Goal: Find specific page/section: Find specific page/section

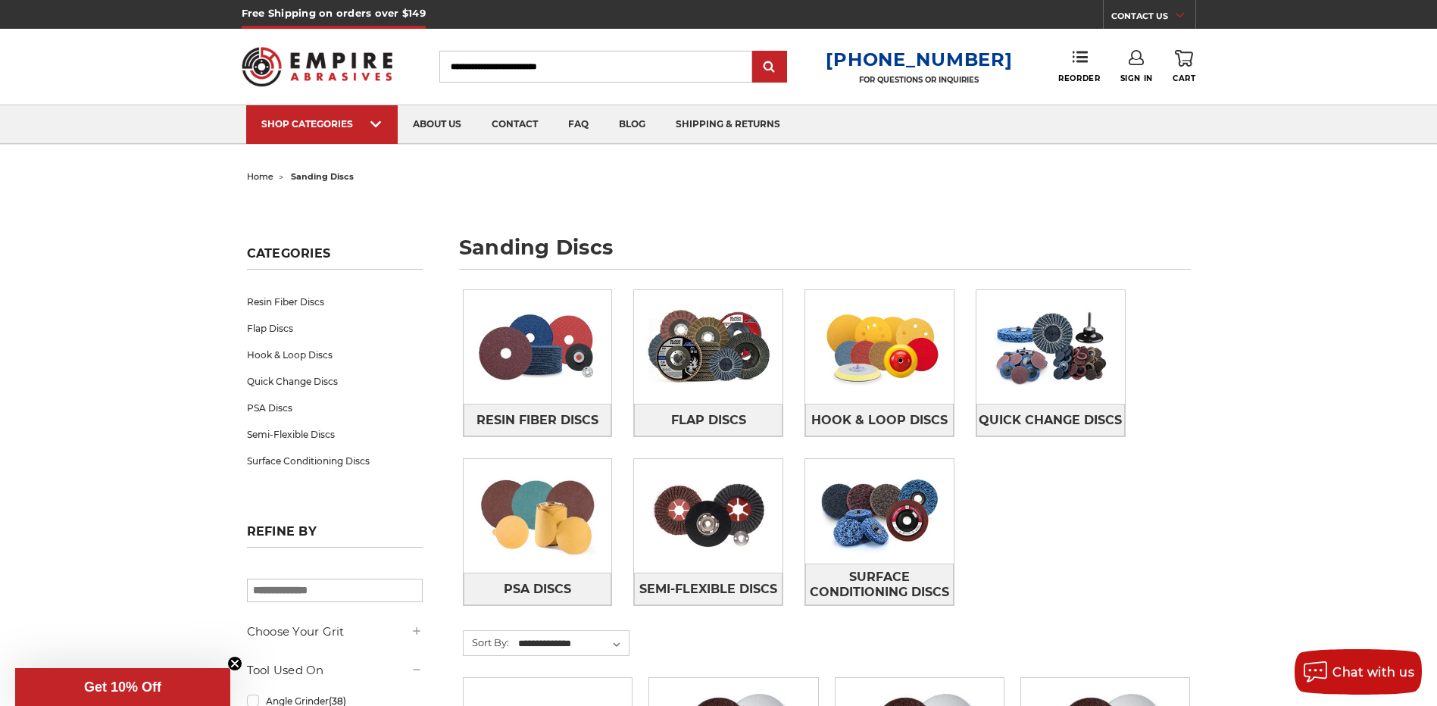
click at [611, 67] on input "Search" at bounding box center [595, 67] width 313 height 32
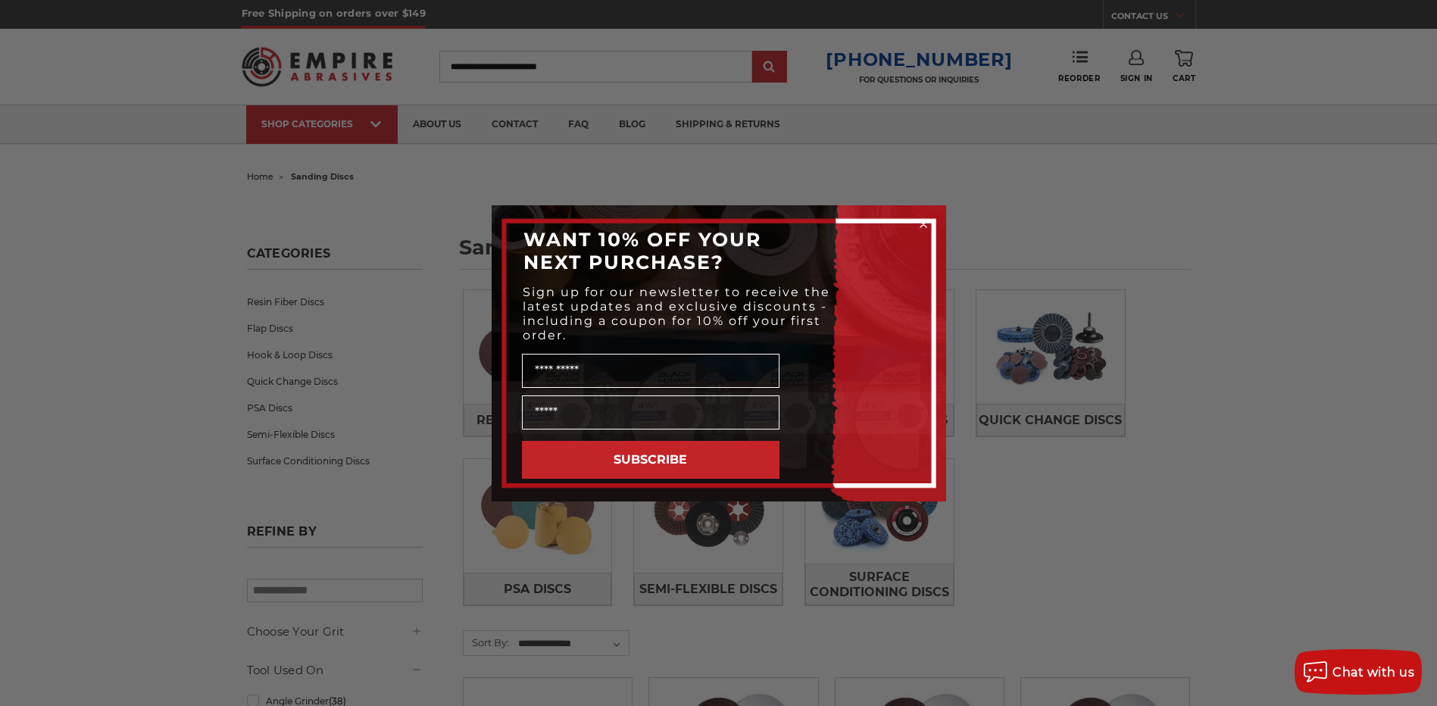
click at [923, 223] on icon "Close dialog" at bounding box center [923, 224] width 6 height 6
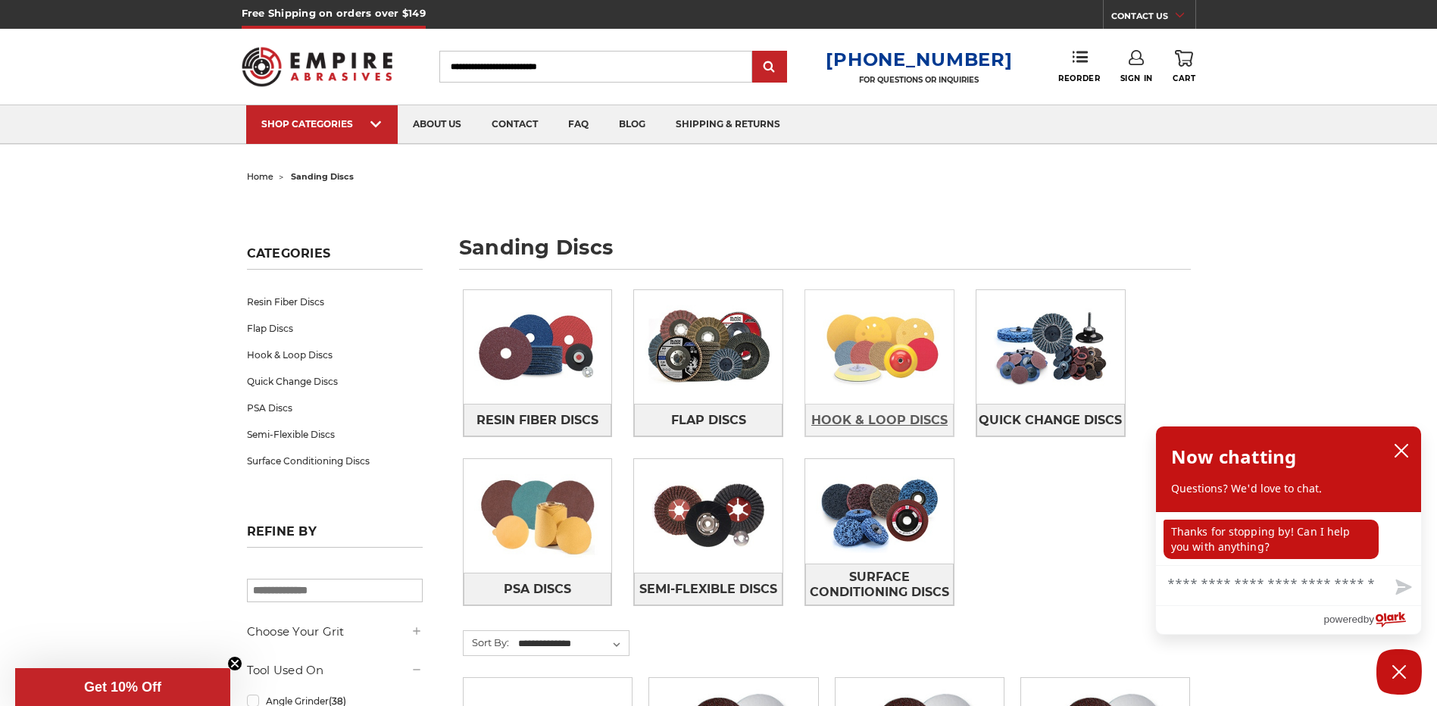
click at [891, 412] on span "Hook & Loop Discs" at bounding box center [879, 421] width 136 height 26
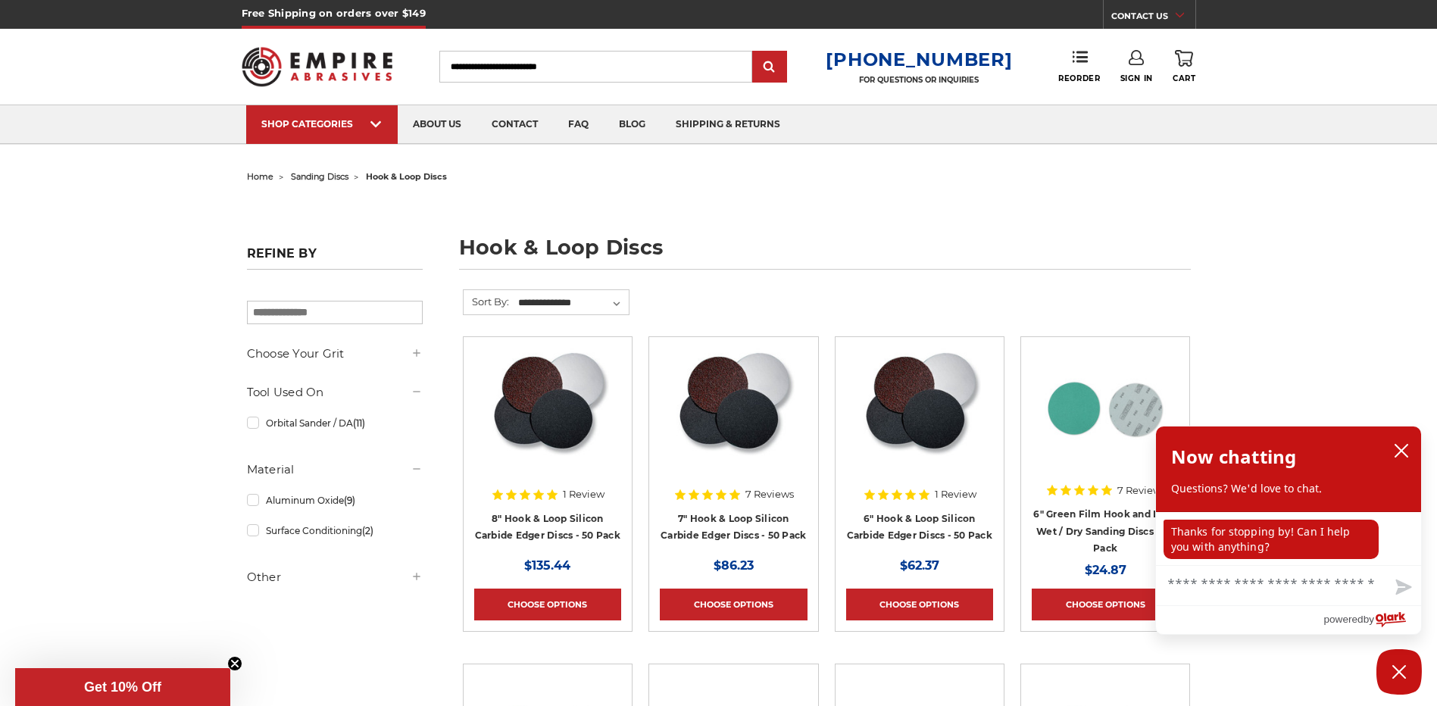
click at [416, 352] on icon at bounding box center [417, 353] width 12 height 12
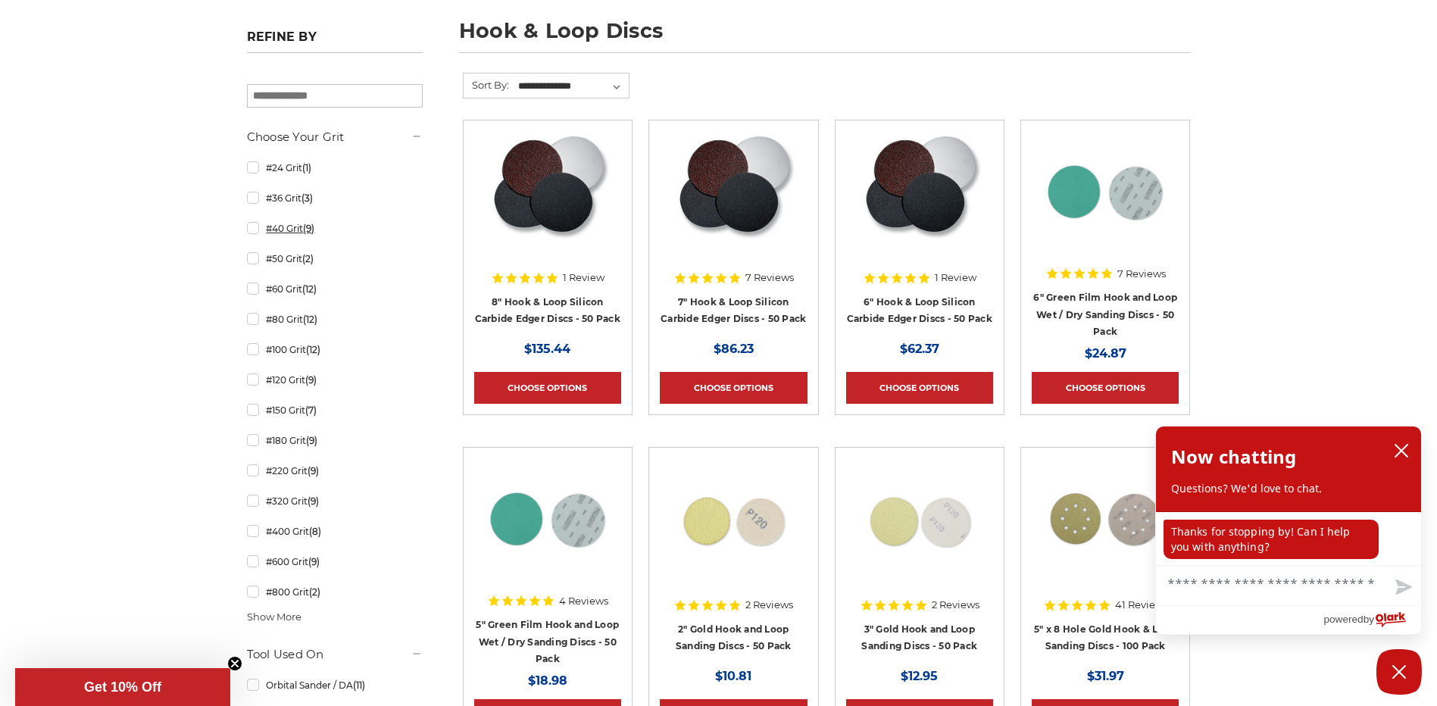
scroll to position [379, 0]
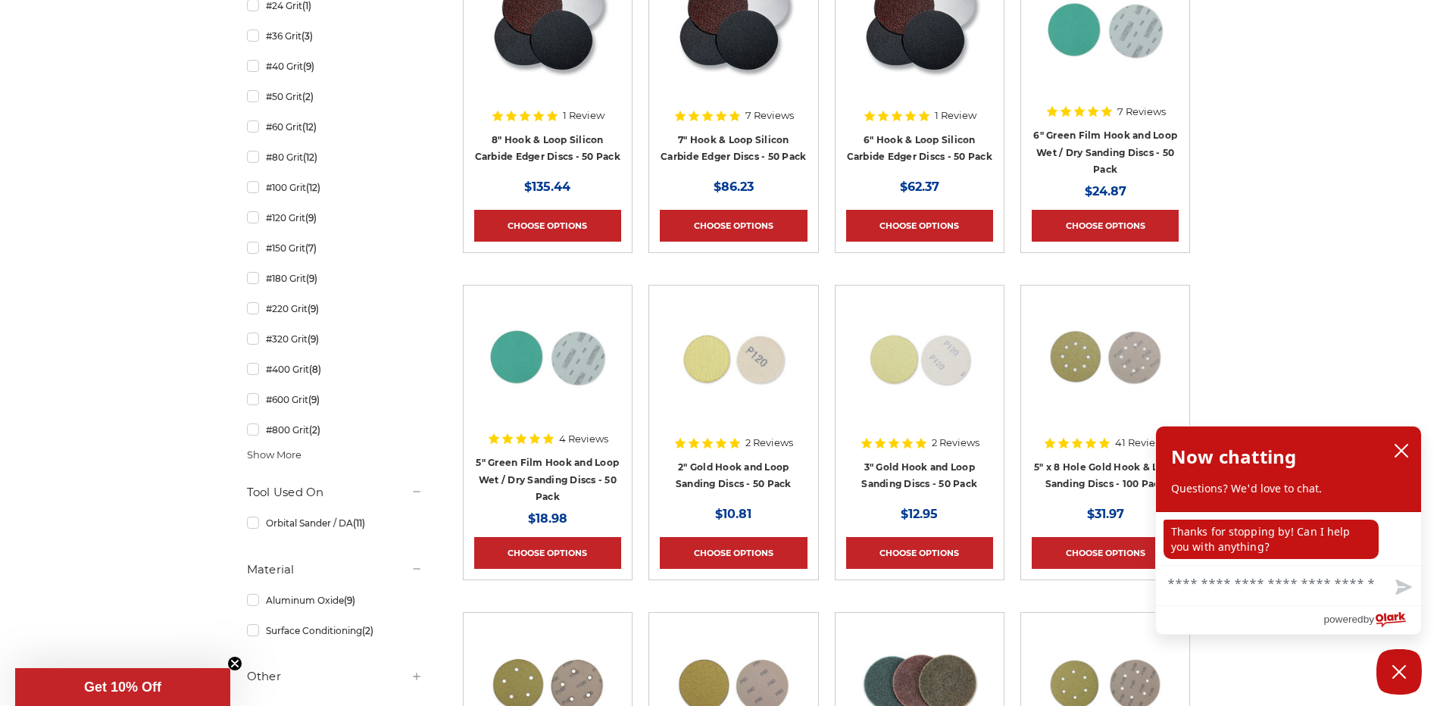
click at [288, 457] on span "Show More" at bounding box center [274, 455] width 55 height 15
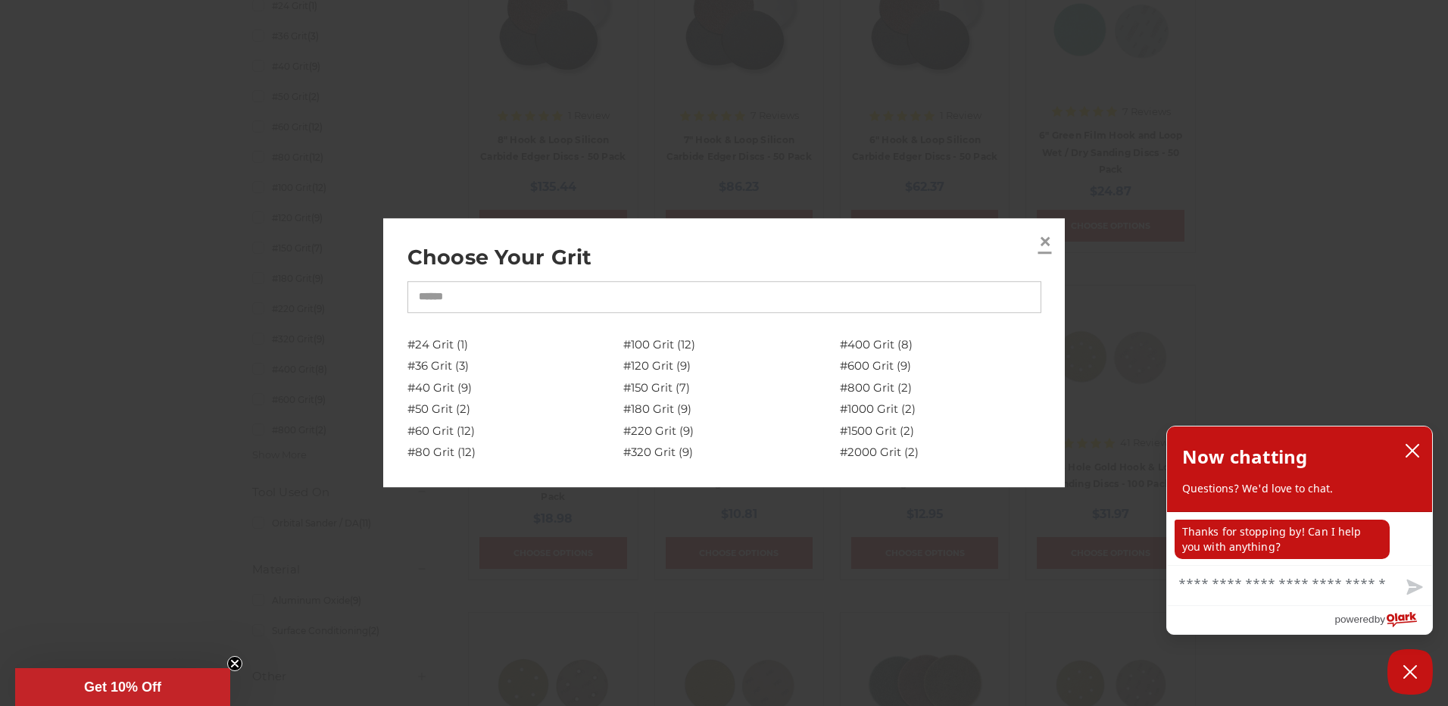
click at [1043, 241] on span "×" at bounding box center [1046, 242] width 14 height 30
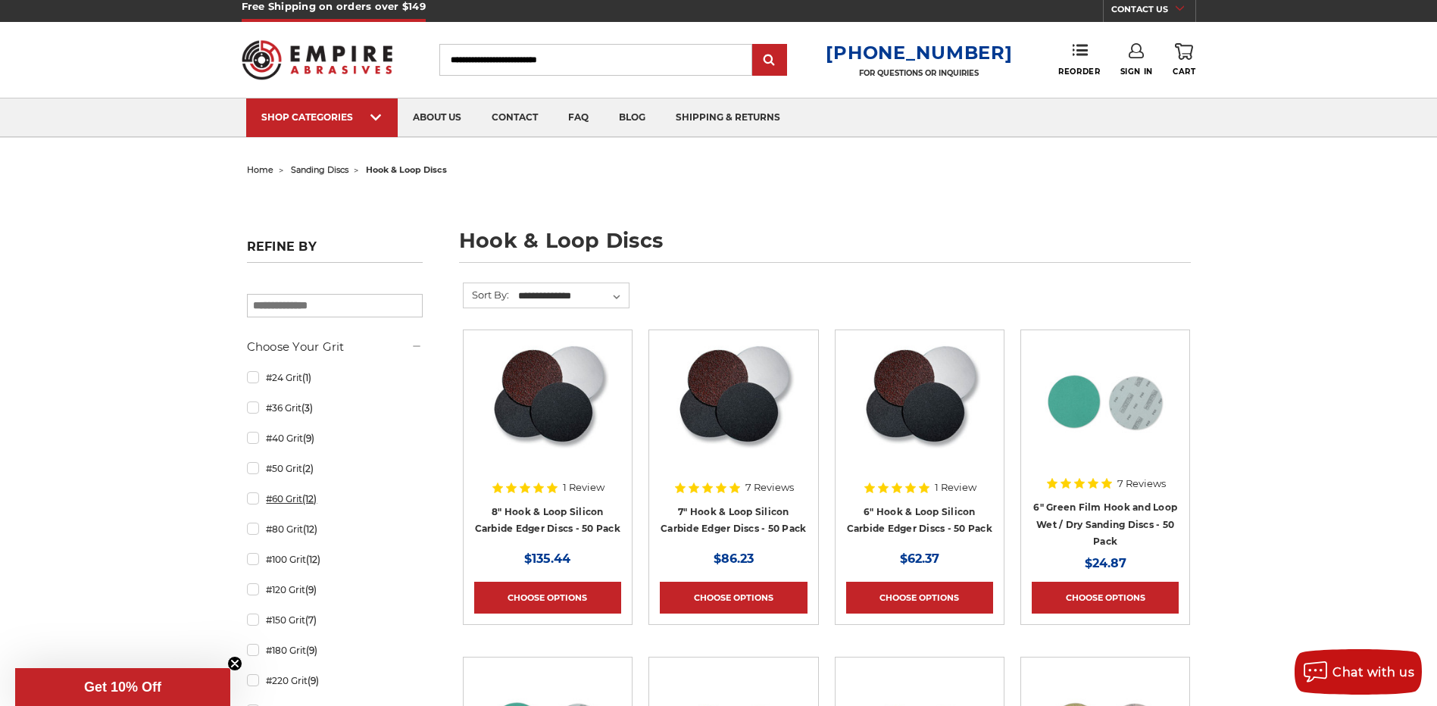
scroll to position [0, 0]
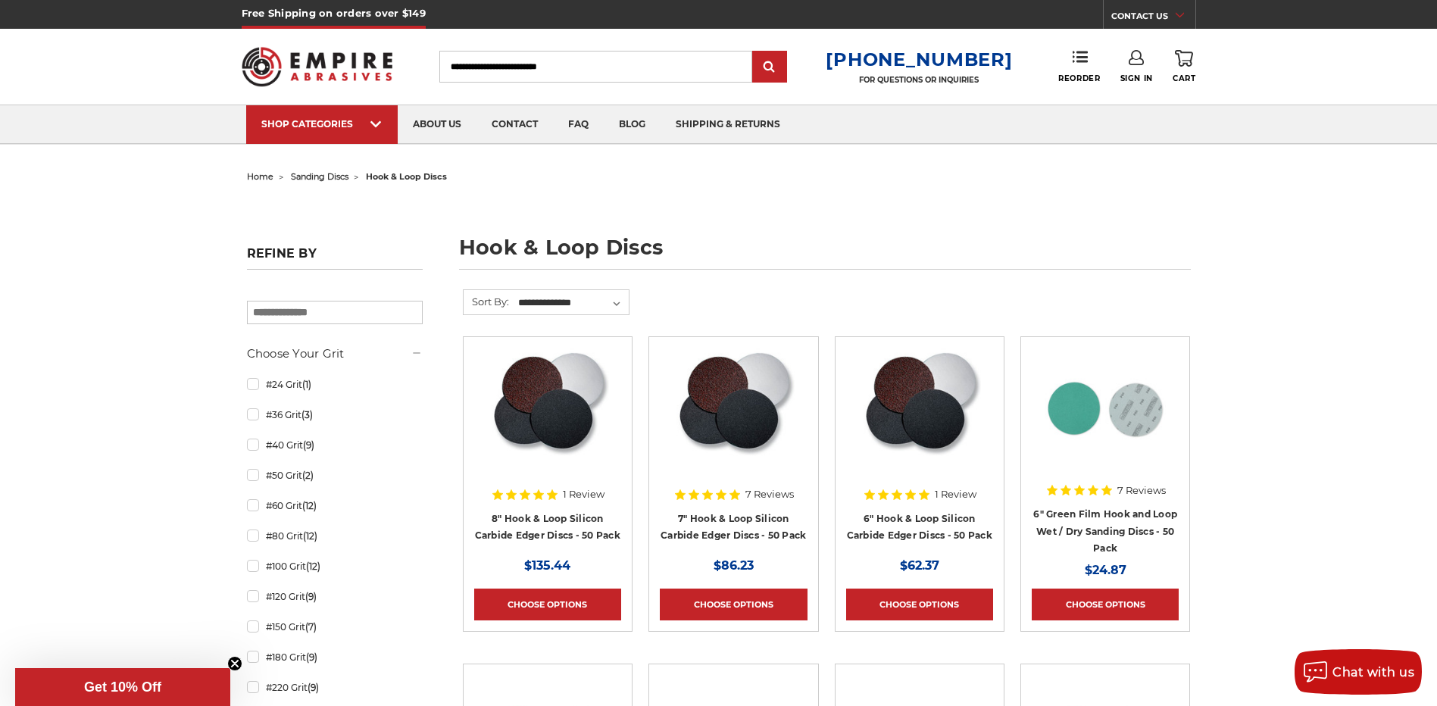
click at [327, 175] on span "sanding discs" at bounding box center [320, 176] width 58 height 11
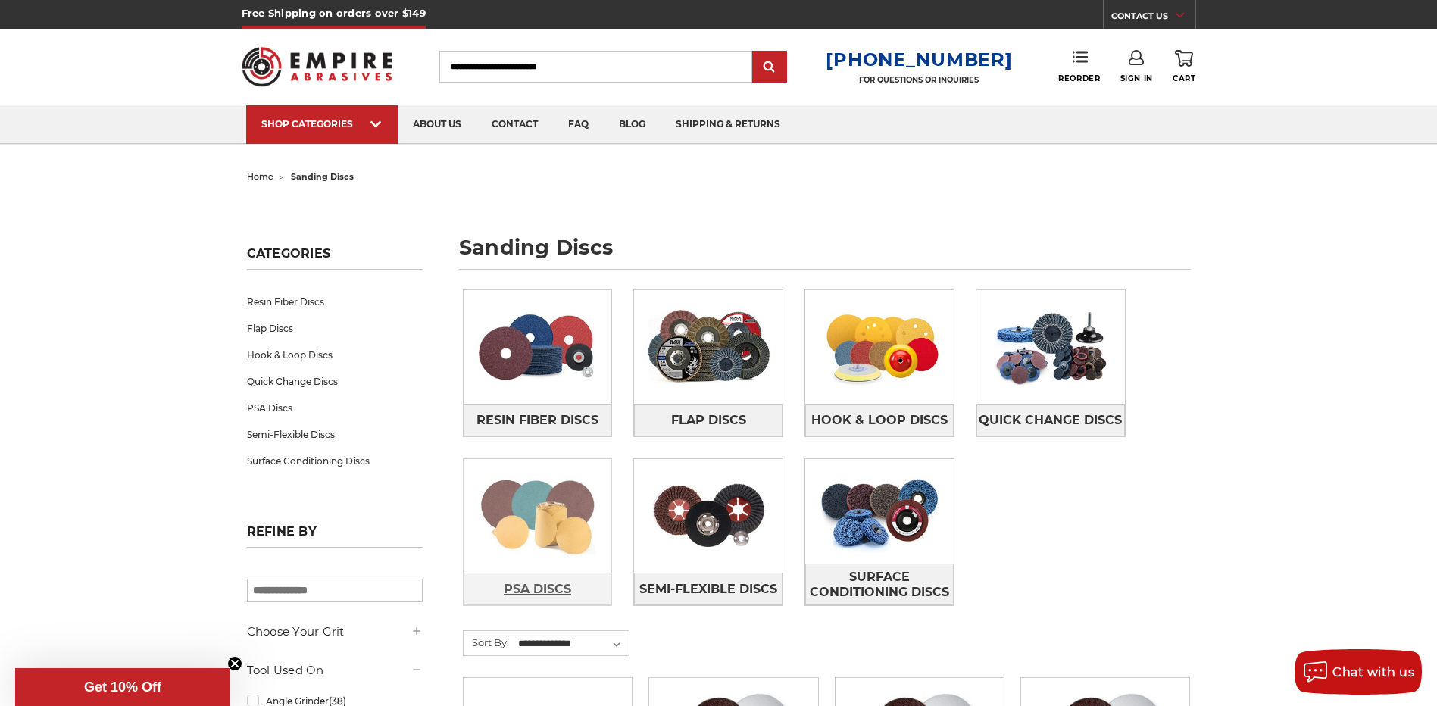
click at [558, 589] on span "PSA Discs" at bounding box center [537, 589] width 67 height 26
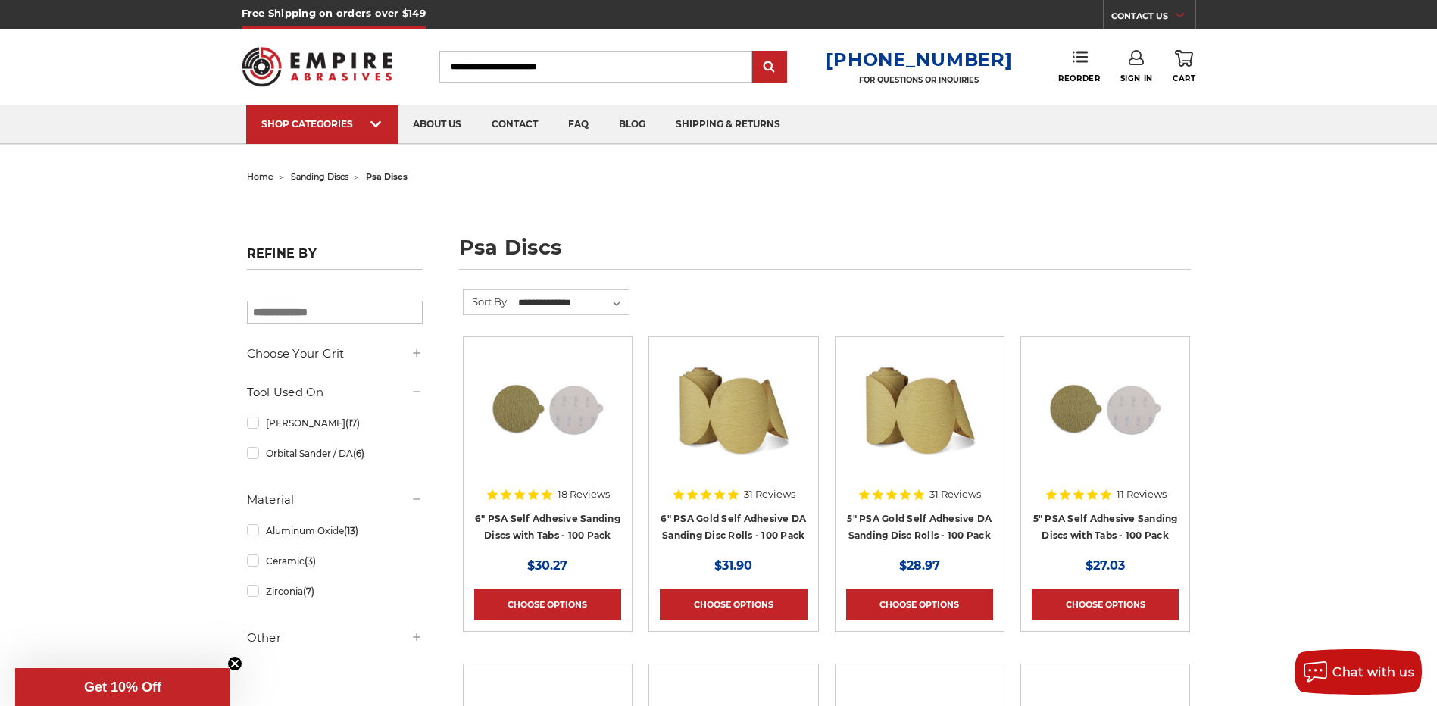
click at [249, 460] on link "Orbital Sander / DA (6)" at bounding box center [335, 453] width 176 height 27
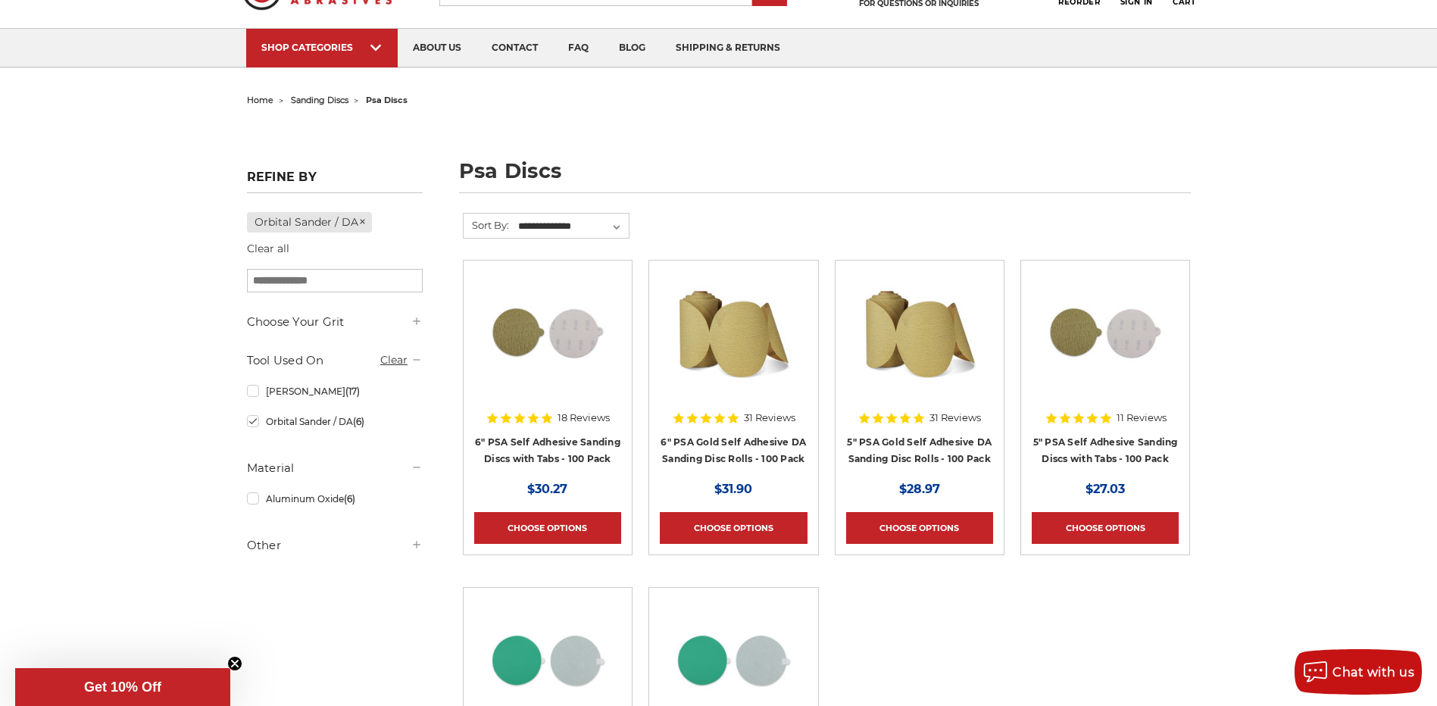
scroll to position [152, 0]
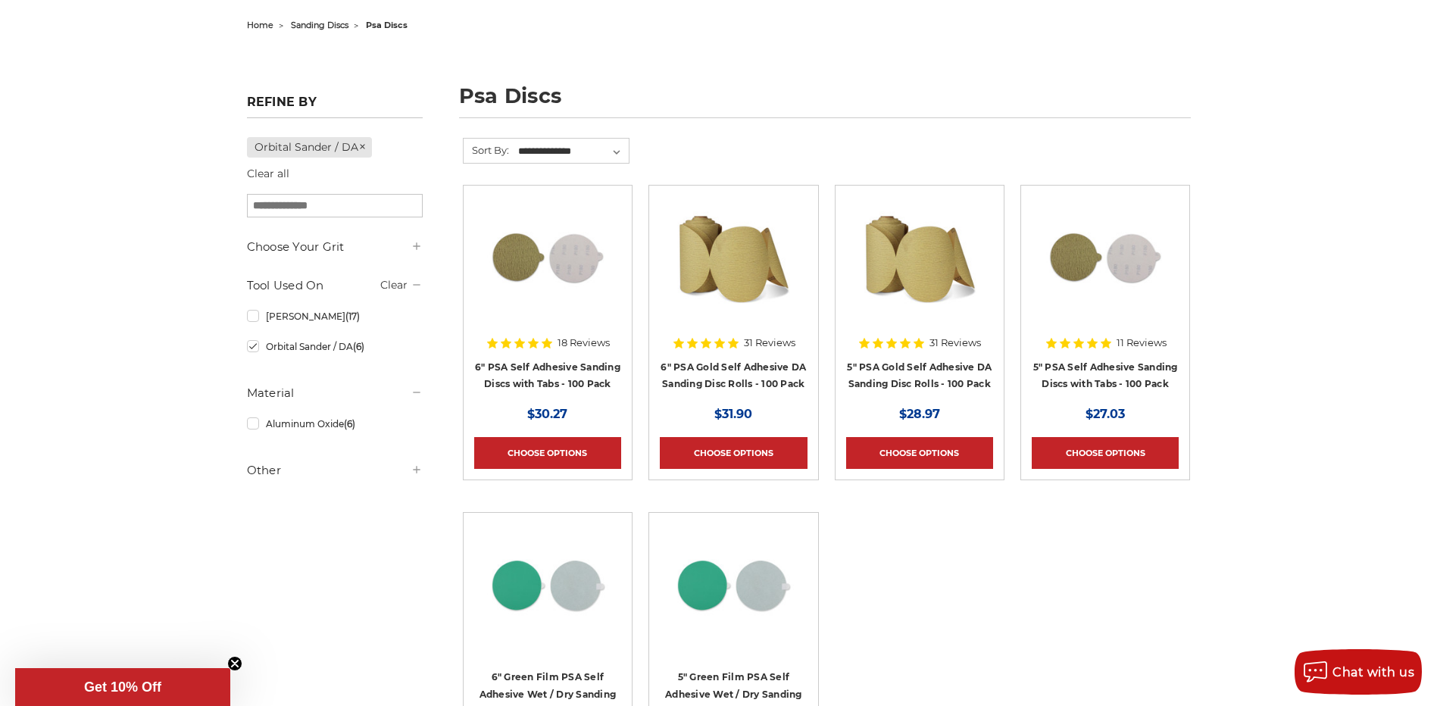
click at [414, 249] on icon at bounding box center [417, 246] width 12 height 12
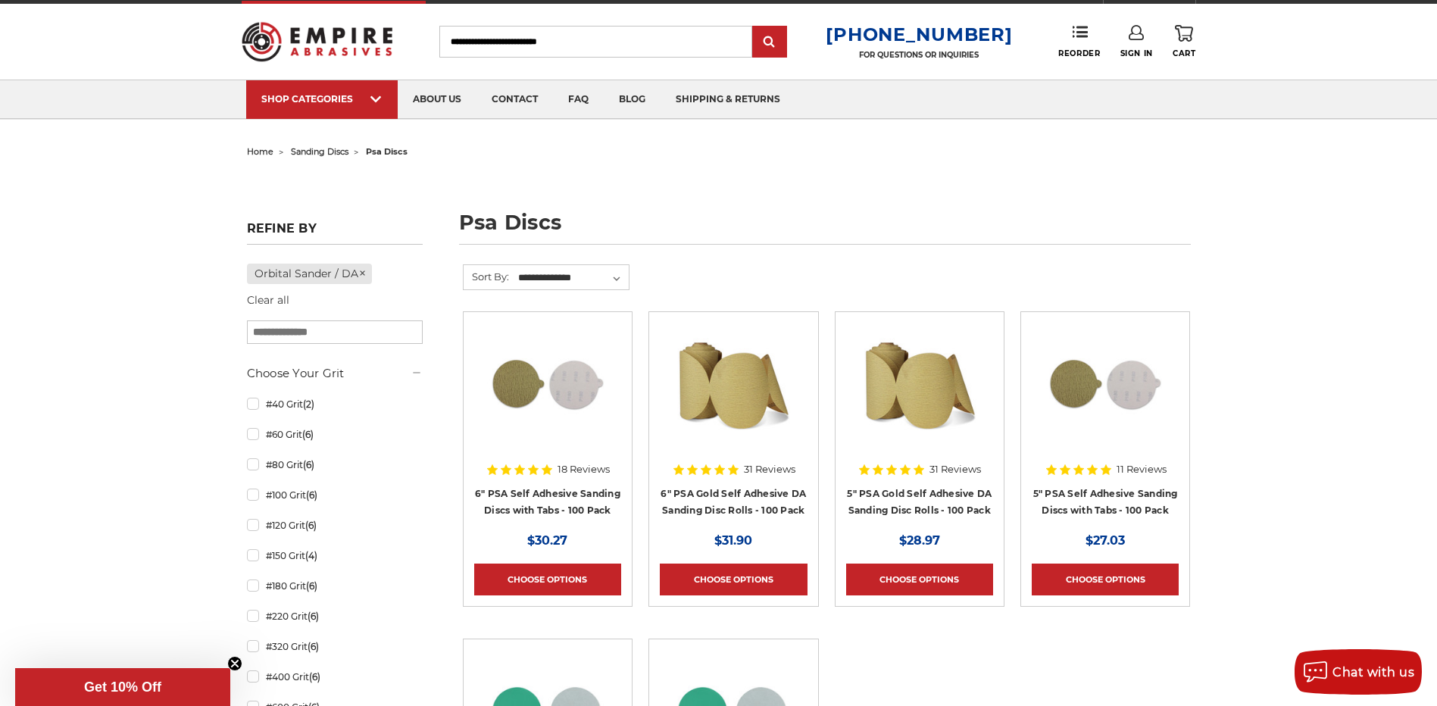
scroll to position [0, 0]
